Goal: Transaction & Acquisition: Purchase product/service

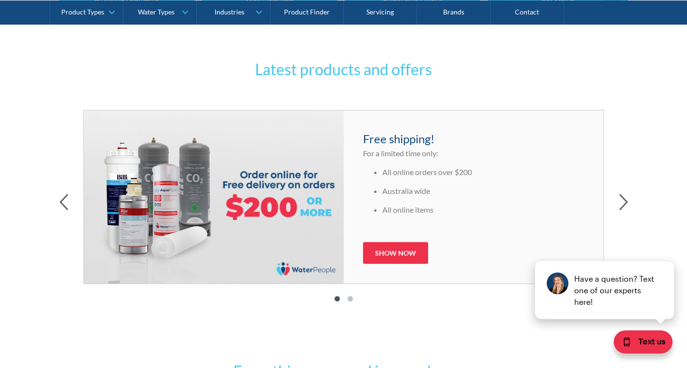
scroll to position [435, 0]
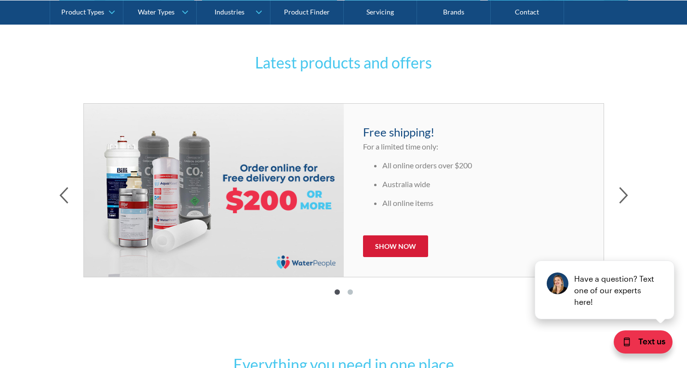
click at [376, 239] on link "Show now" at bounding box center [395, 246] width 65 height 22
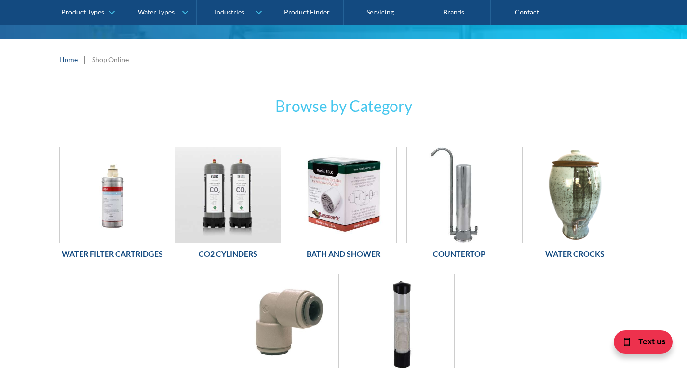
scroll to position [125, 0]
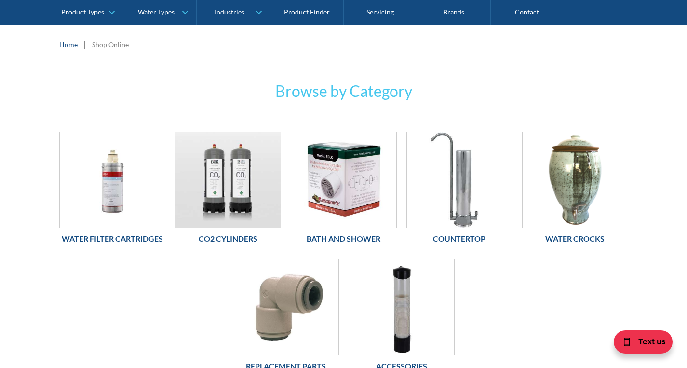
click at [242, 184] on img at bounding box center [227, 179] width 105 height 95
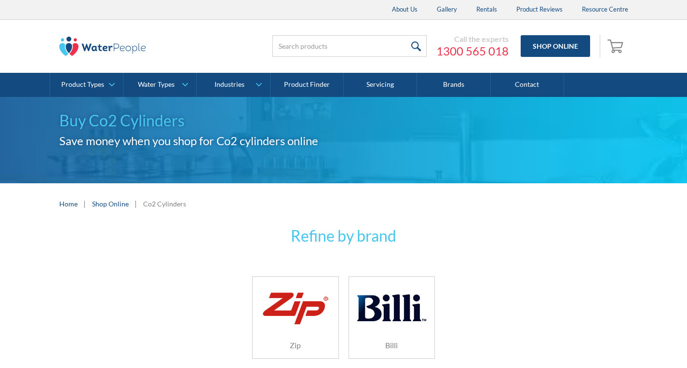
click at [293, 287] on img at bounding box center [295, 307] width 68 height 41
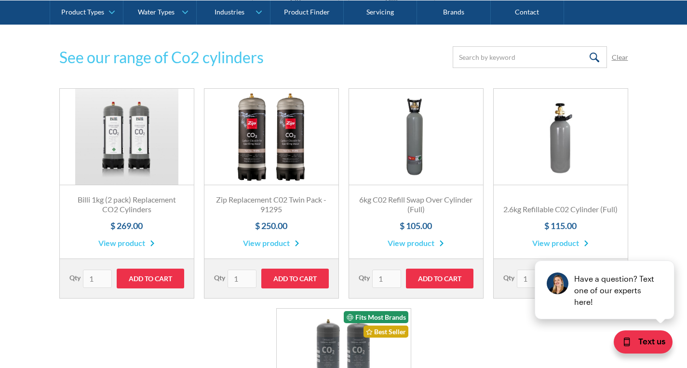
scroll to position [341, 0]
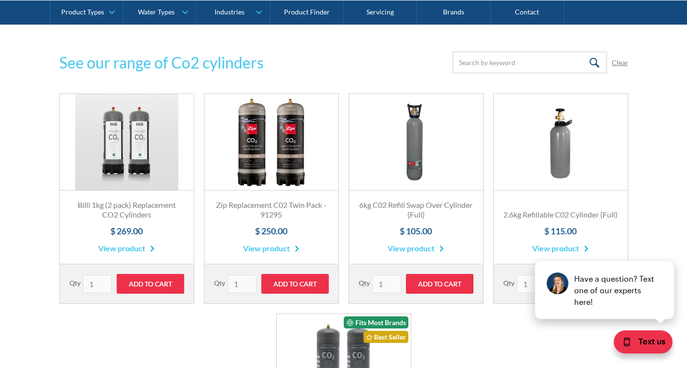
click at [264, 137] on link "Fits Most Brands Best Seller" at bounding box center [271, 142] width 134 height 96
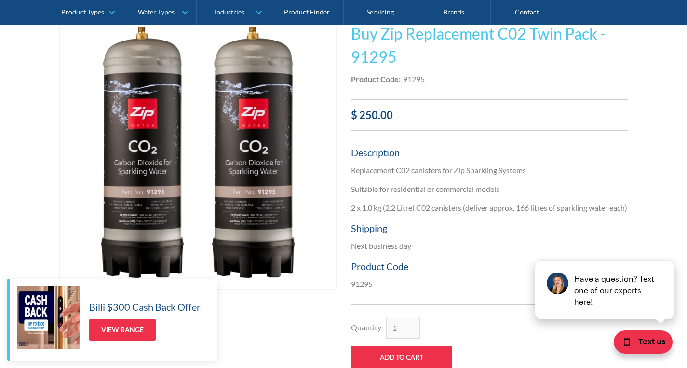
scroll to position [208, 0]
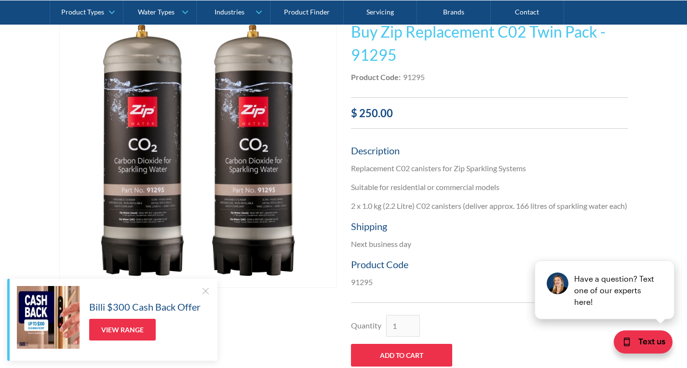
click at [138, 221] on img "open lightbox" at bounding box center [198, 149] width 276 height 276
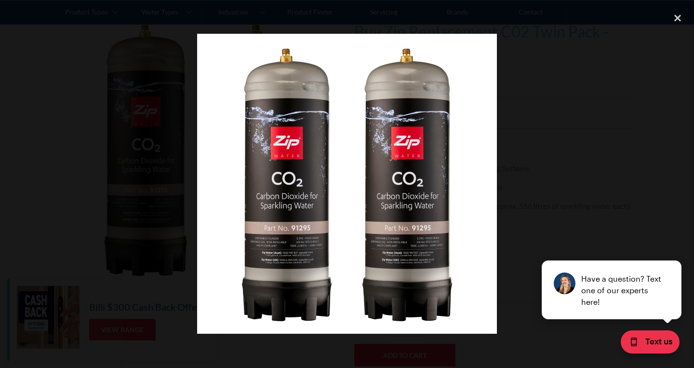
click at [282, 247] on img at bounding box center [347, 184] width 300 height 300
click at [287, 250] on img at bounding box center [347, 184] width 300 height 300
click at [119, 228] on div at bounding box center [347, 183] width 694 height 353
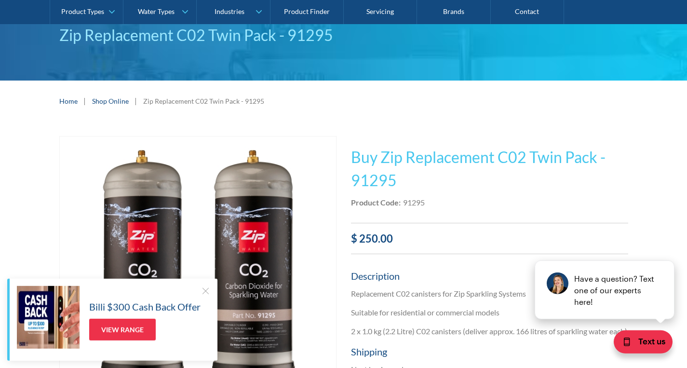
scroll to position [81, 0]
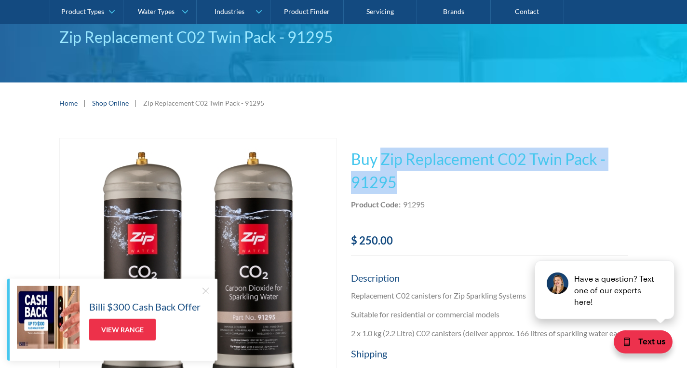
drag, startPoint x: 383, startPoint y: 160, endPoint x: 401, endPoint y: 183, distance: 29.1
click at [401, 183] on h1 "Buy Zip Replacement C02 Twin Pack - 91295" at bounding box center [489, 170] width 277 height 46
copy h1 "Zip Replacement C02 Twin Pack - 91295"
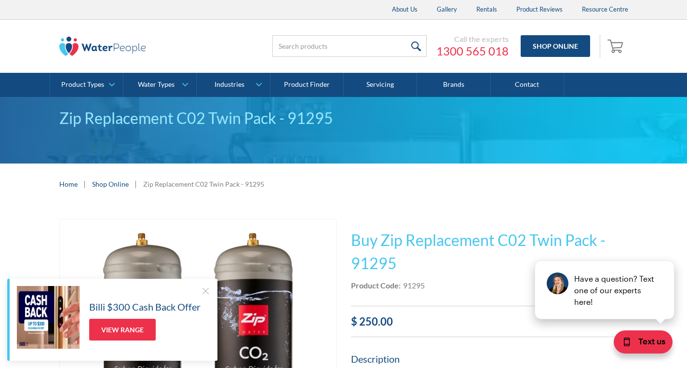
click at [204, 288] on div at bounding box center [205, 291] width 10 height 10
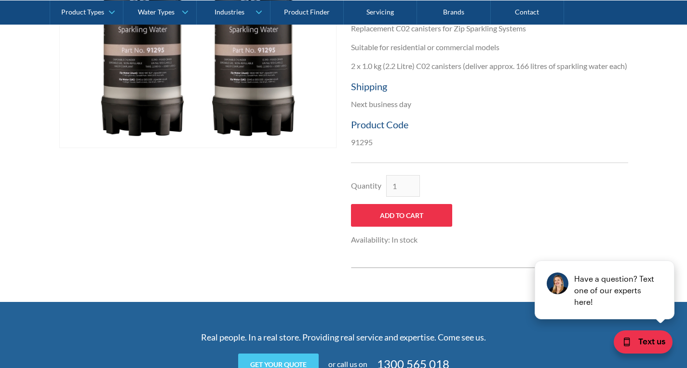
scroll to position [350, 0]
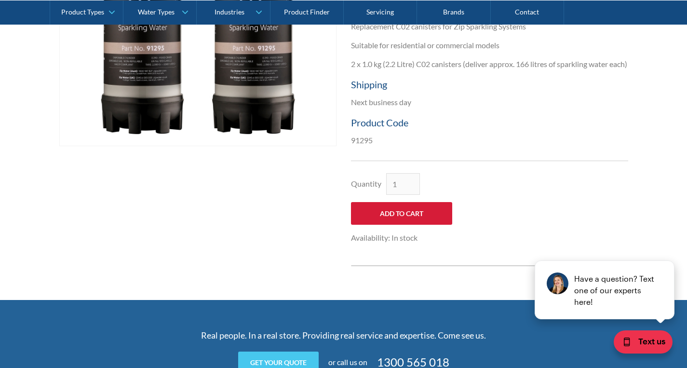
click at [401, 224] on input "Add to Cart" at bounding box center [401, 213] width 101 height 23
type input "Add to Cart"
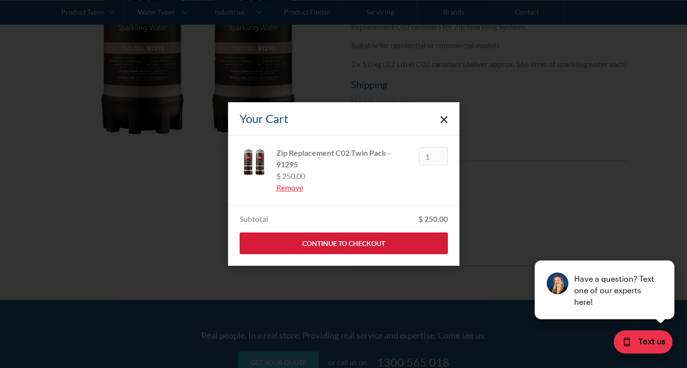
click at [342, 240] on link "Continue to Checkout" at bounding box center [343, 243] width 208 height 22
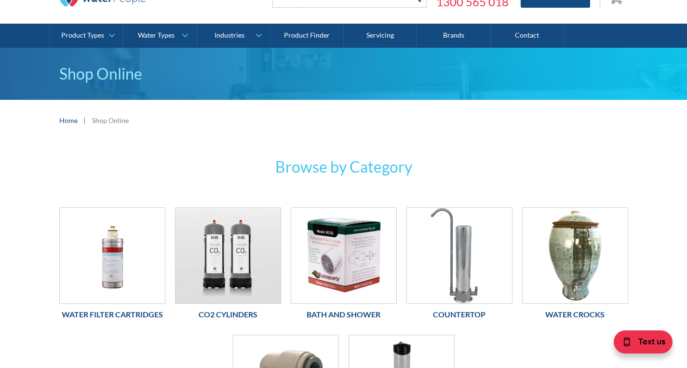
scroll to position [124, 0]
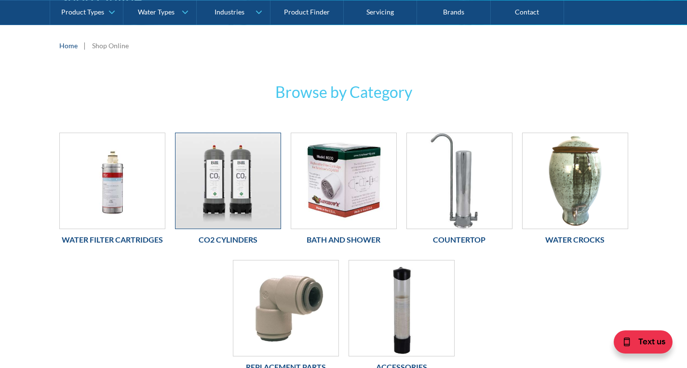
click at [236, 139] on img at bounding box center [227, 180] width 105 height 95
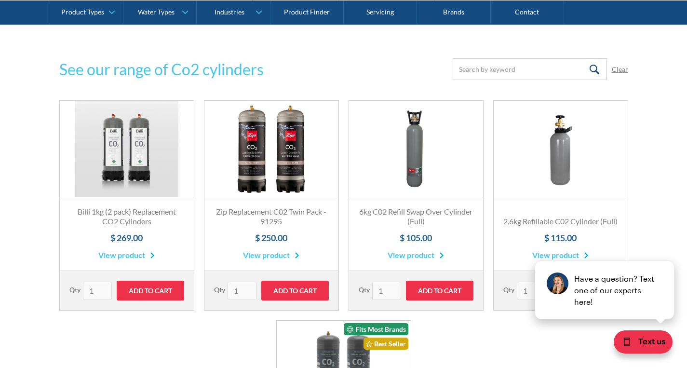
click at [130, 136] on link "Fits Most Brands Best Seller" at bounding box center [127, 149] width 134 height 96
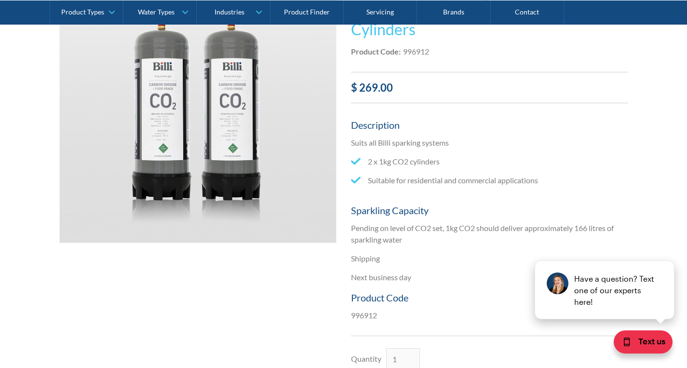
scroll to position [226, 0]
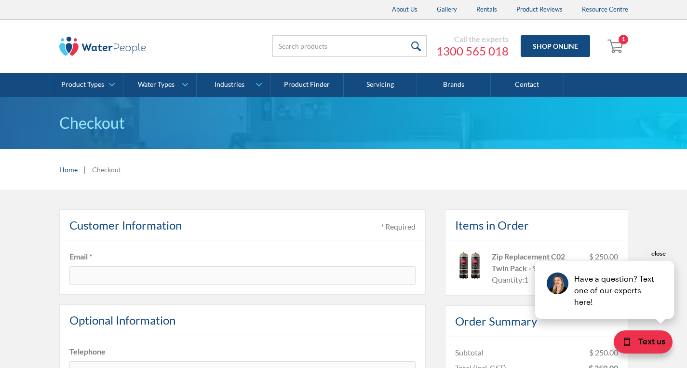
click at [658, 254] on button "close" at bounding box center [658, 253] width 29 height 11
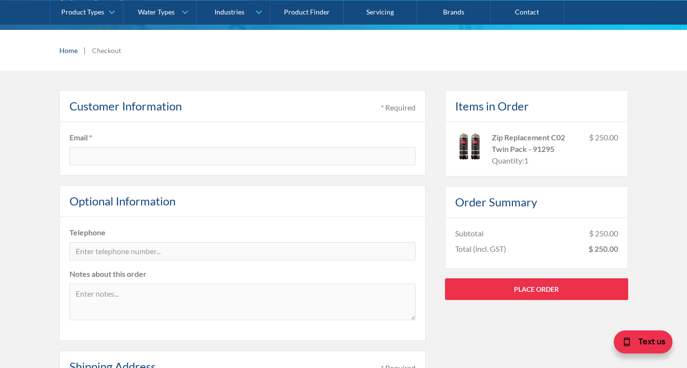
scroll to position [101, 0]
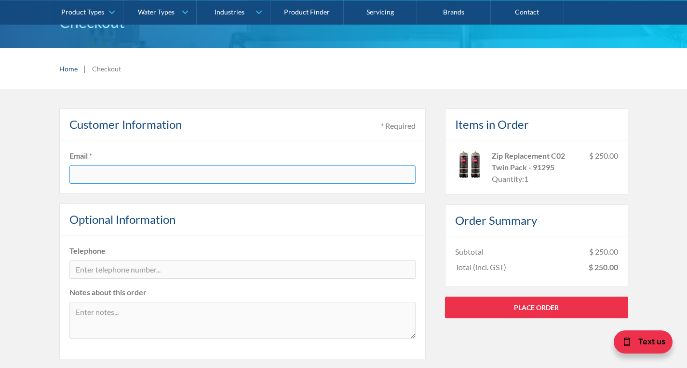
click at [317, 175] on input "text" at bounding box center [242, 174] width 346 height 18
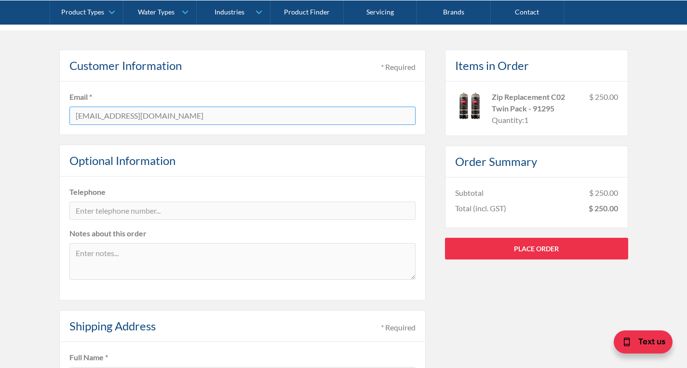
scroll to position [171, 0]
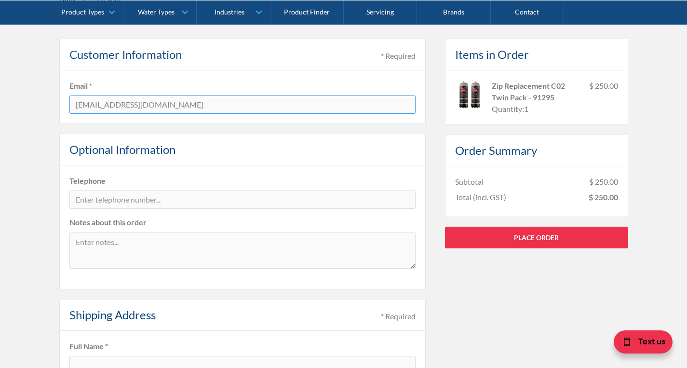
type input "[EMAIL_ADDRESS][DOMAIN_NAME]"
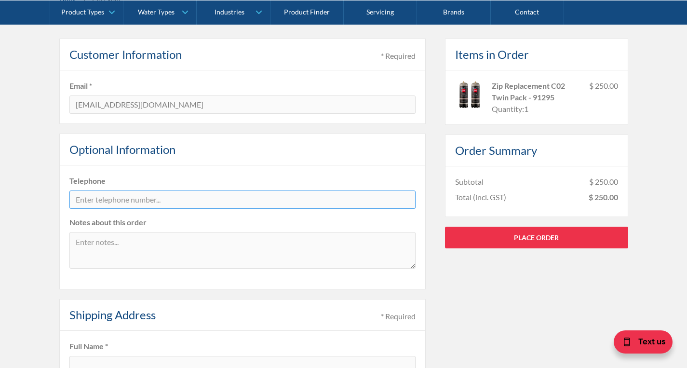
click at [156, 198] on input "tel" at bounding box center [242, 199] width 346 height 18
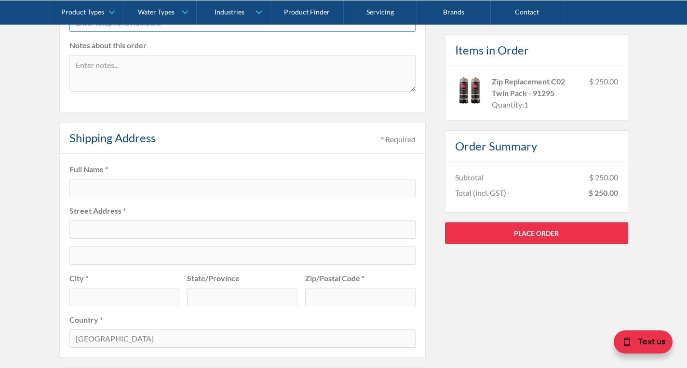
scroll to position [368, 0]
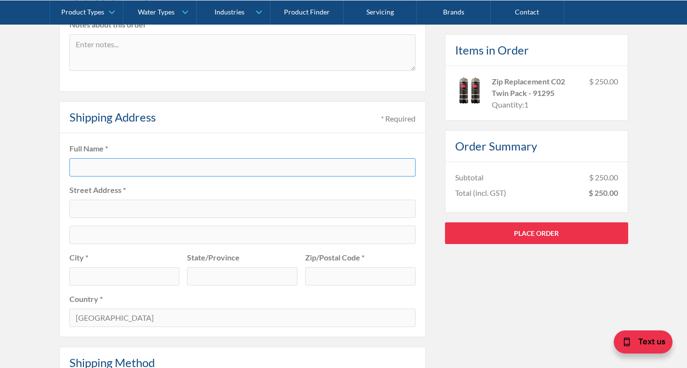
click at [146, 165] on input "text" at bounding box center [242, 167] width 346 height 18
type input "Matthew Arnold"
click at [137, 207] on input "text" at bounding box center [242, 208] width 346 height 18
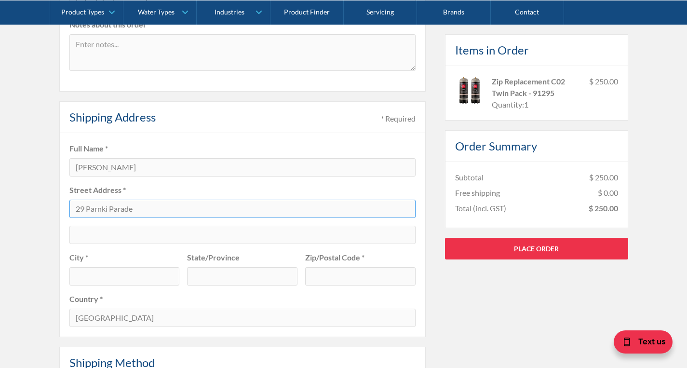
type input "29 Parnki Parade"
click at [135, 273] on input "text" at bounding box center [124, 276] width 110 height 18
type input "[GEOGRAPHIC_DATA]"
click at [248, 273] on input "text" at bounding box center [242, 276] width 110 height 18
type input "QLD"
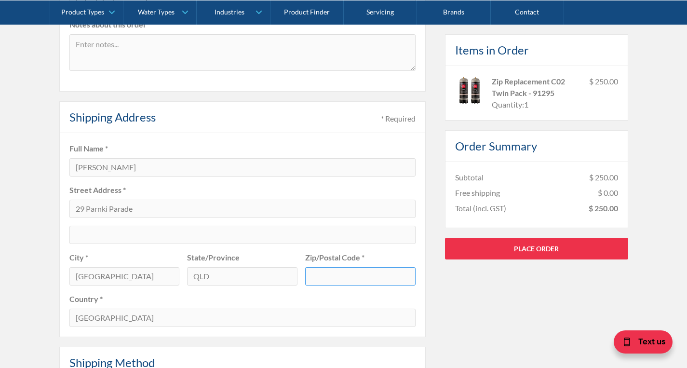
click at [356, 274] on input "text" at bounding box center [360, 276] width 110 height 18
type input "4221"
click at [166, 295] on label "Country *" at bounding box center [242, 299] width 346 height 12
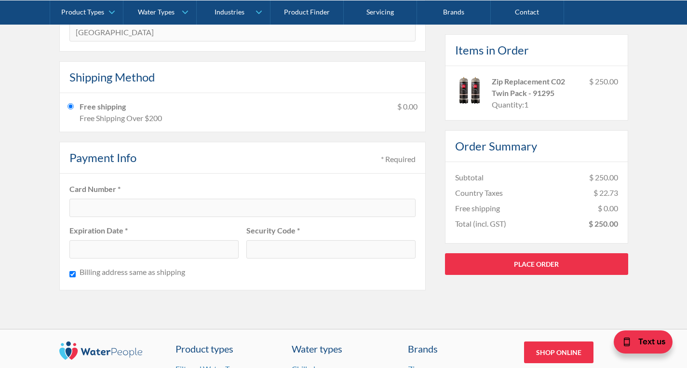
scroll to position [654, 0]
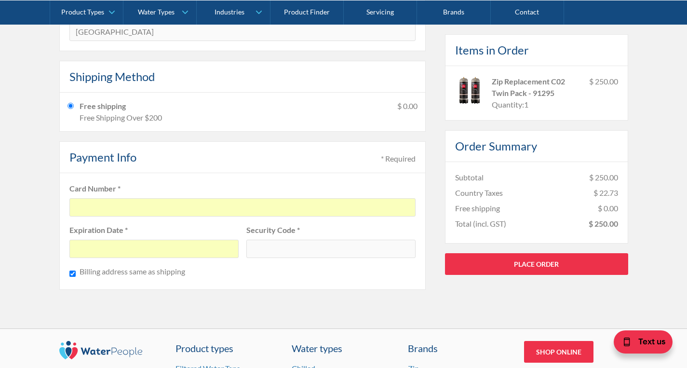
click at [325, 278] on fieldset "Card Number * Expiration Date * Security Code * Billing address same as shipping" at bounding box center [242, 231] width 366 height 117
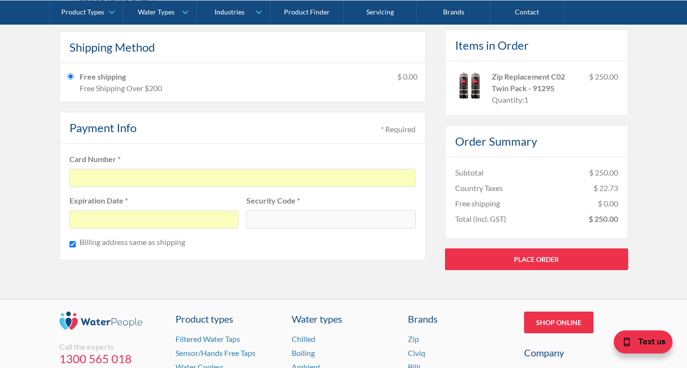
scroll to position [691, 0]
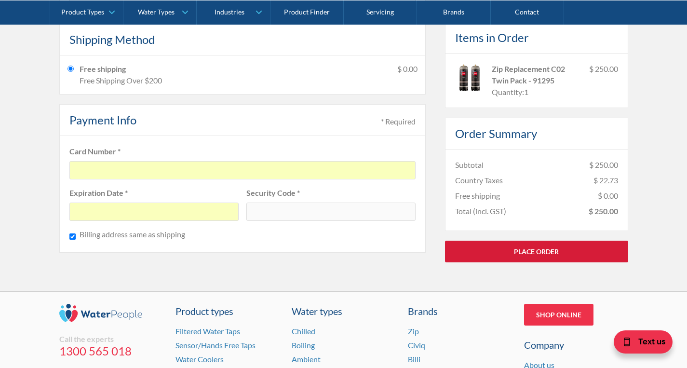
click at [551, 245] on link "Place Order" at bounding box center [536, 251] width 183 height 22
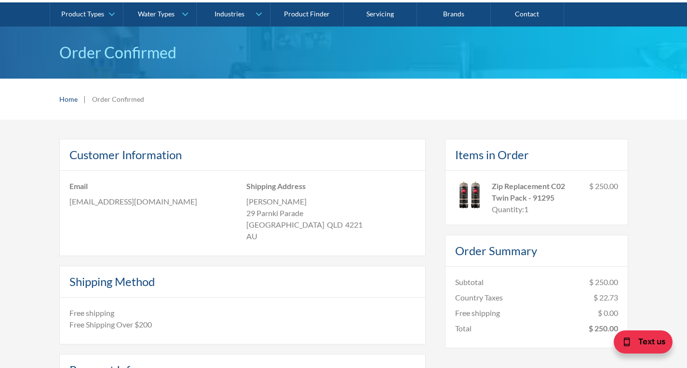
scroll to position [59, 0]
